Goal: Transaction & Acquisition: Purchase product/service

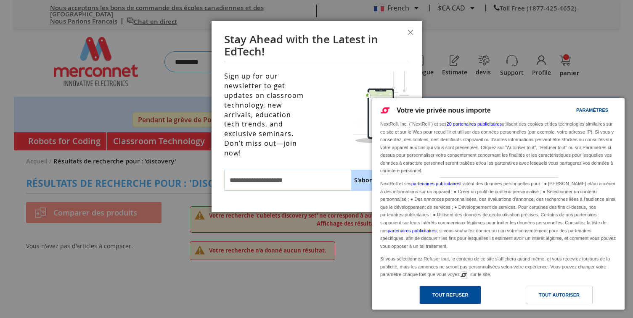
click at [462, 296] on div "Tout refuser" at bounding box center [450, 295] width 36 height 9
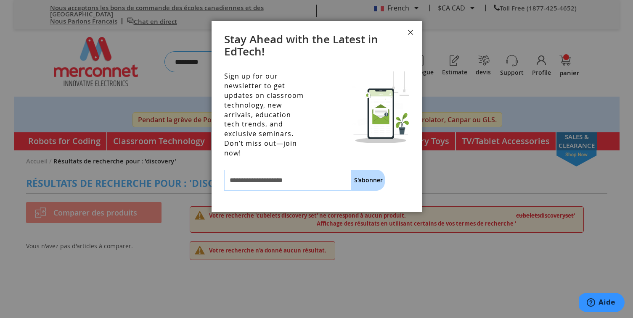
click at [411, 32] on button "Fermer" at bounding box center [410, 33] width 23 height 25
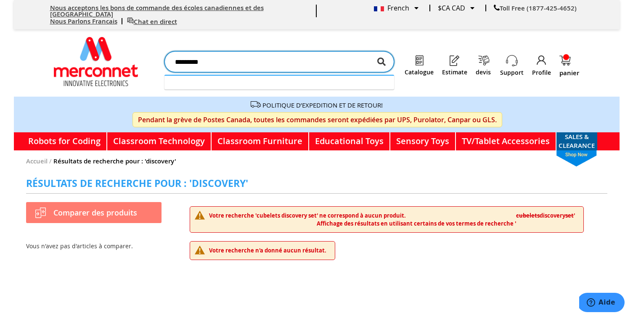
drag, startPoint x: 232, startPoint y: 61, endPoint x: 151, endPoint y: 42, distance: 82.6
click at [151, 42] on div "Affichage navigation panier panier Fermer Votre panier est vide. Profile Suppor…" at bounding box center [316, 69] width 542 height 55
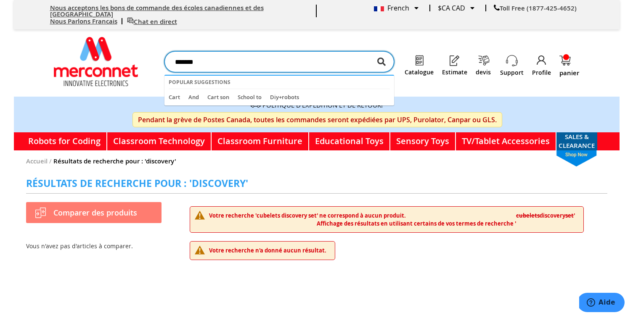
type input "*******"
click at [377, 51] on button "Chercher" at bounding box center [381, 61] width 8 height 21
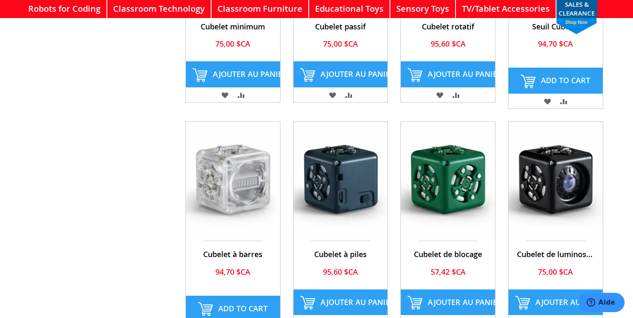
scroll to position [585, 0]
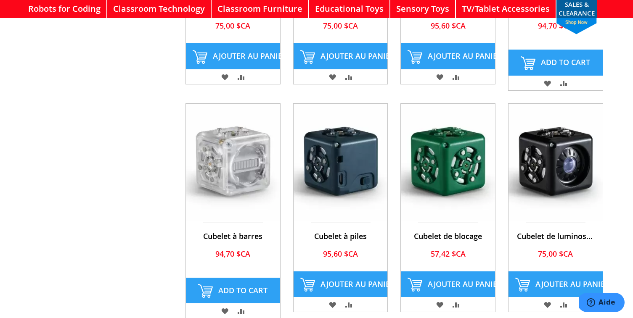
click at [350, 173] on img at bounding box center [341, 162] width 94 height 117
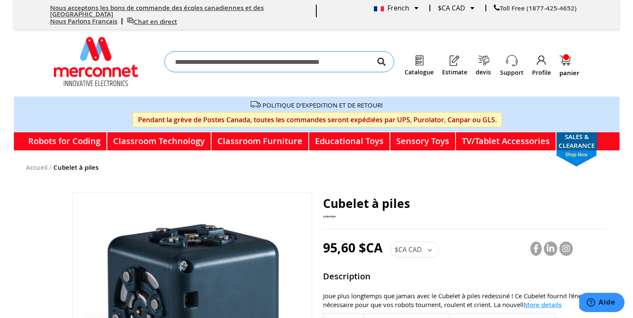
click at [414, 7] on div "French" at bounding box center [396, 8] width 45 height 7
click at [414, 13] on ul "English" at bounding box center [384, 19] width 67 height 13
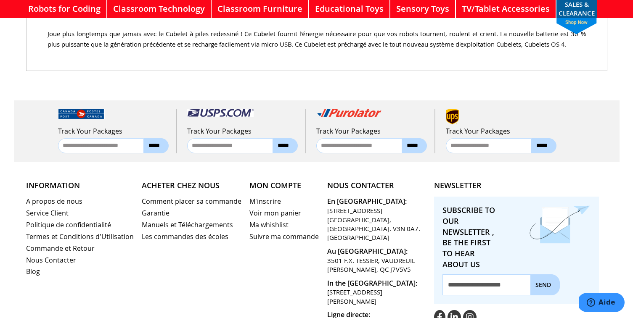
scroll to position [566, 0]
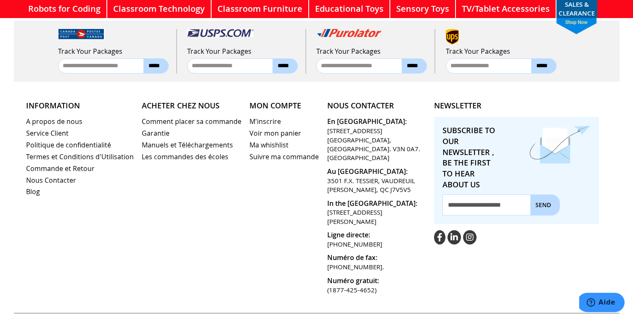
click at [48, 117] on link "A propos de nous" at bounding box center [80, 122] width 108 height 10
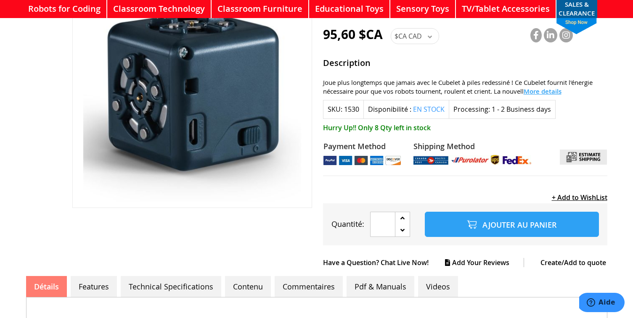
scroll to position [201, 0]
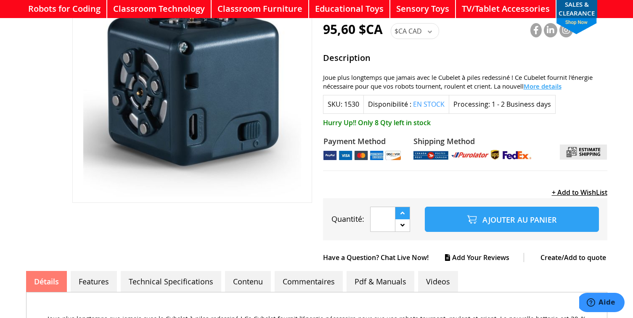
click at [402, 210] on icon at bounding box center [402, 213] width 4 height 7
type input "*"
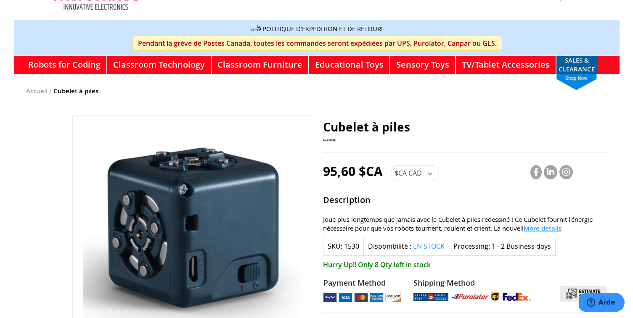
scroll to position [0, 0]
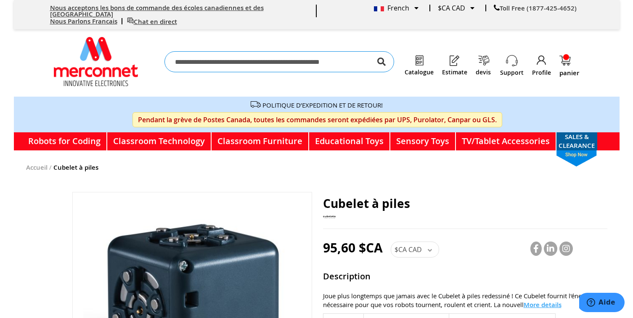
click at [403, 8] on span "French" at bounding box center [391, 7] width 35 height 9
click at [400, 20] on link "English" at bounding box center [385, 19] width 66 height 13
